Goal: Browse casually

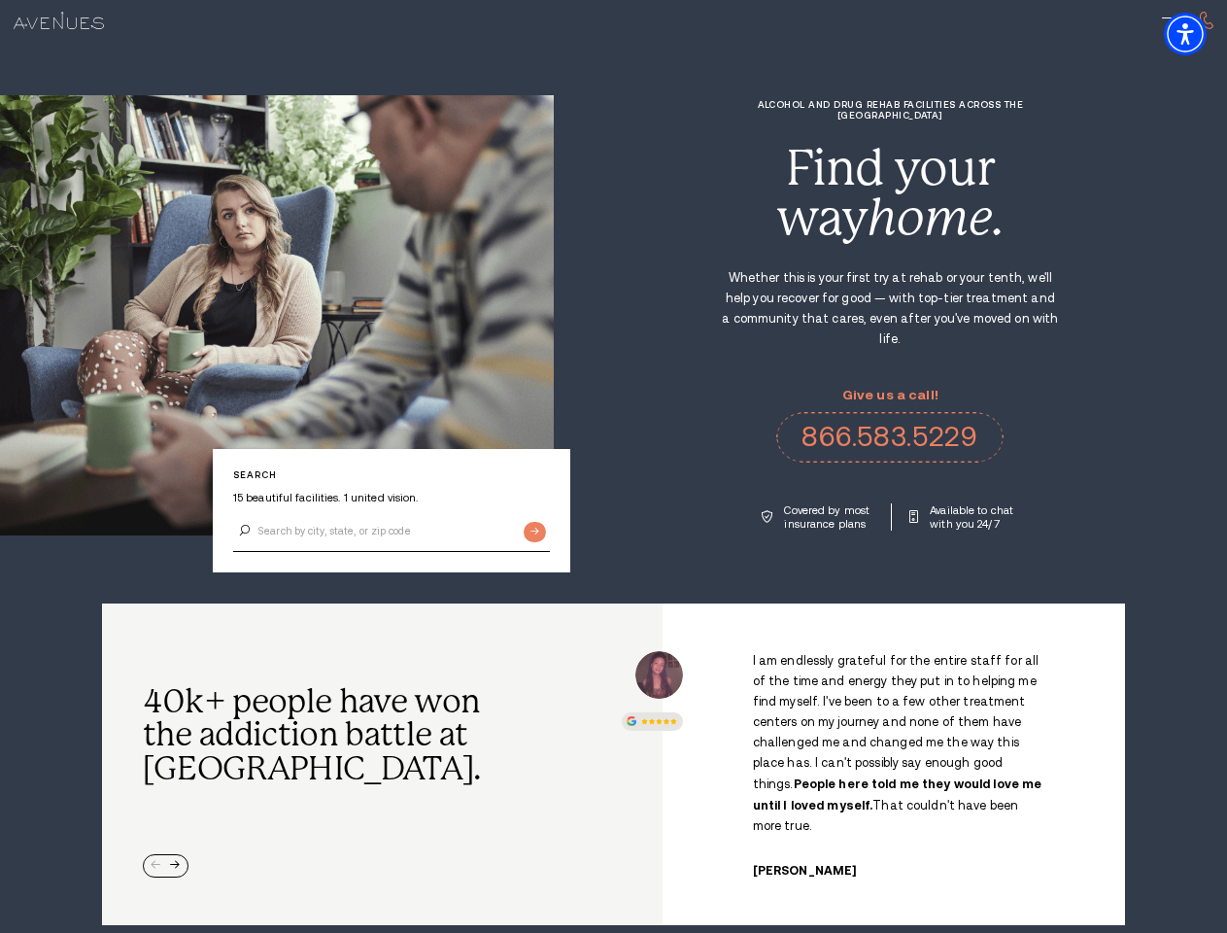
click at [613, 466] on div "Alcohol and Drug Rehab Facilities across the [GEOGRAPHIC_DATA] Find your way ho…" at bounding box center [890, 314] width 673 height 431
click at [1202, 34] on img "Accessibility Menu" at bounding box center [1185, 34] width 43 height 43
